Goal: Consume media (video, audio)

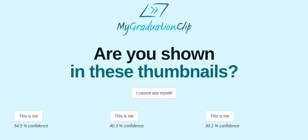
scroll to position [1, 0]
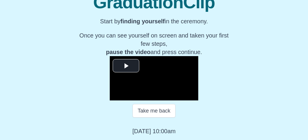
scroll to position [126, 0]
click at [154, 117] on button "Take me back" at bounding box center [153, 111] width 43 height 14
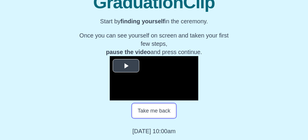
scroll to position [148, 0]
click at [126, 66] on span "Video Player" at bounding box center [126, 66] width 0 height 0
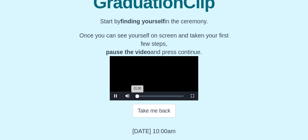
click at [136, 96] on div "00:00" at bounding box center [136, 95] width 0 height 1
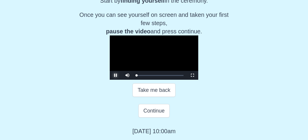
click at [116, 75] on span "Video Player" at bounding box center [116, 75] width 0 height 0
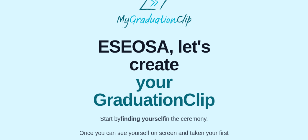
scroll to position [0, 0]
